Goal: Task Accomplishment & Management: Manage account settings

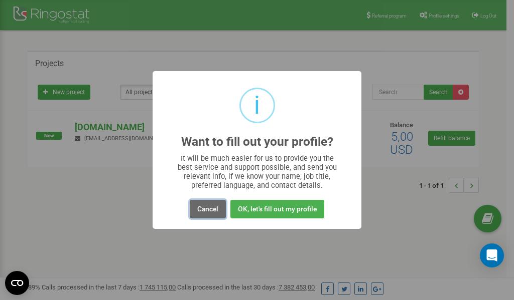
click at [213, 207] on button "Cancel" at bounding box center [208, 209] width 36 height 19
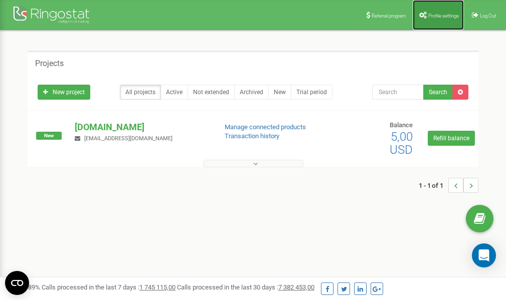
click at [440, 13] on span "Profile settings" at bounding box center [443, 16] width 31 height 6
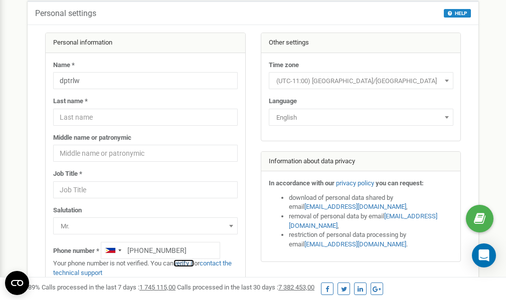
click at [188, 262] on link "verify it" at bounding box center [184, 264] width 21 height 8
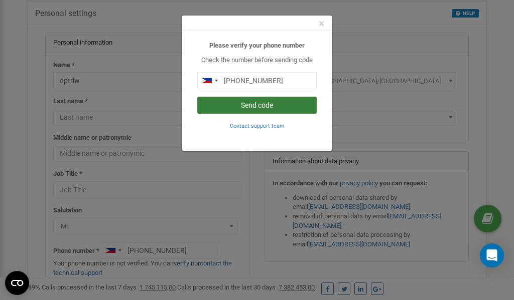
click at [252, 103] on button "Send code" at bounding box center [256, 105] width 119 height 17
